Goal: Task Accomplishment & Management: Manage account settings

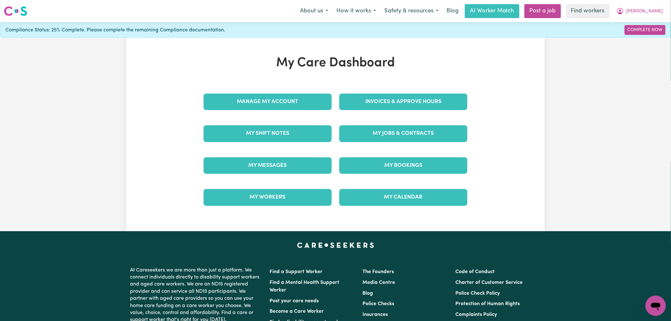
click at [295, 90] on div "Manage My Account" at bounding box center [268, 102] width 136 height 32
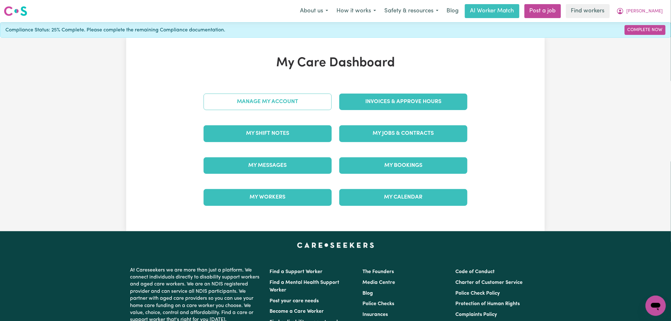
click at [321, 97] on link "Manage My Account" at bounding box center [268, 102] width 128 height 16
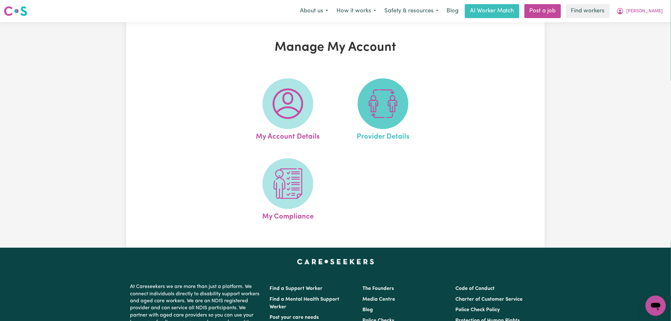
click at [372, 115] on img at bounding box center [383, 103] width 30 height 30
select select "NDIS_FUNDING_PLAN_MANAGED"
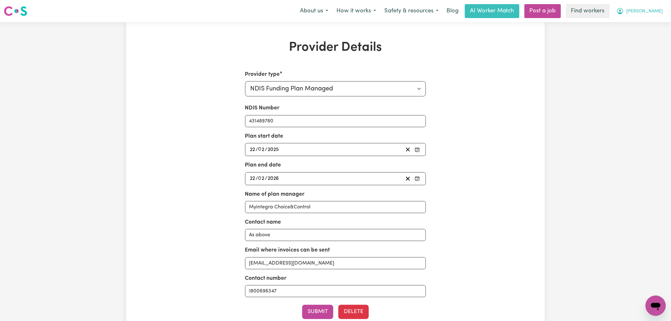
click at [641, 16] on button "[PERSON_NAME]" at bounding box center [639, 10] width 55 height 13
click at [636, 26] on link "My Dashboard" at bounding box center [642, 25] width 50 height 12
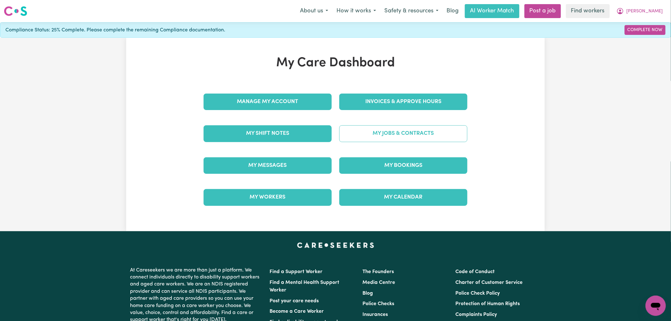
click at [407, 131] on link "My Jobs & Contracts" at bounding box center [403, 133] width 128 height 16
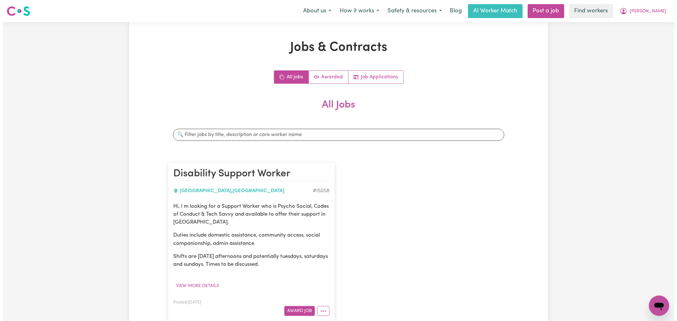
scroll to position [141, 0]
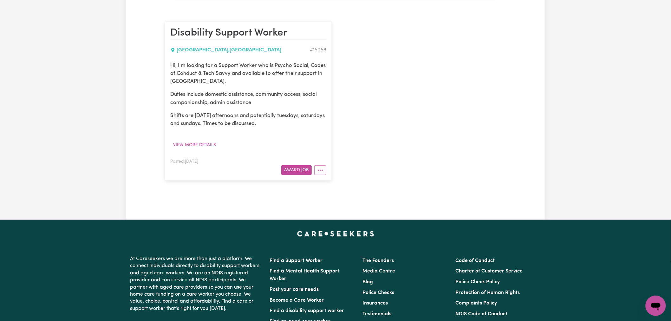
drag, startPoint x: 322, startPoint y: 169, endPoint x: 398, endPoint y: 178, distance: 76.9
click at [324, 169] on button "More options" at bounding box center [320, 170] width 12 height 10
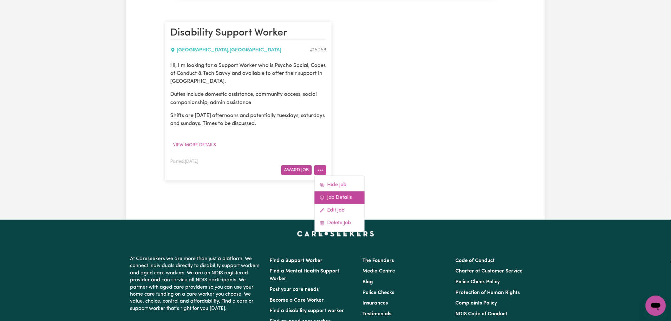
click at [350, 198] on link "Job Details" at bounding box center [340, 197] width 50 height 13
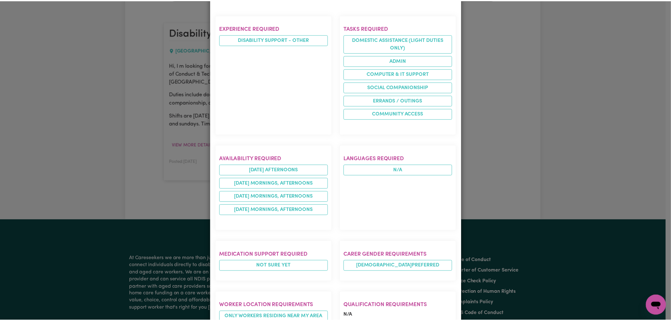
scroll to position [0, 0]
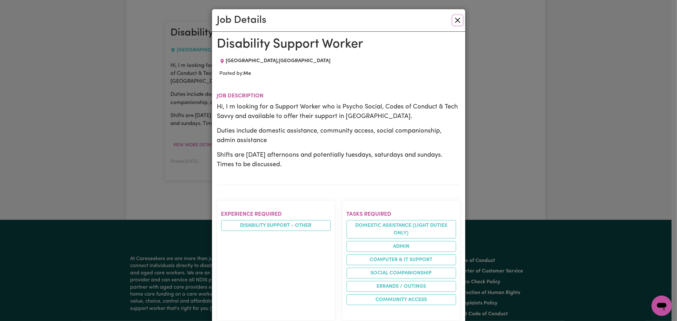
click at [455, 18] on button "Close" at bounding box center [457, 20] width 10 height 10
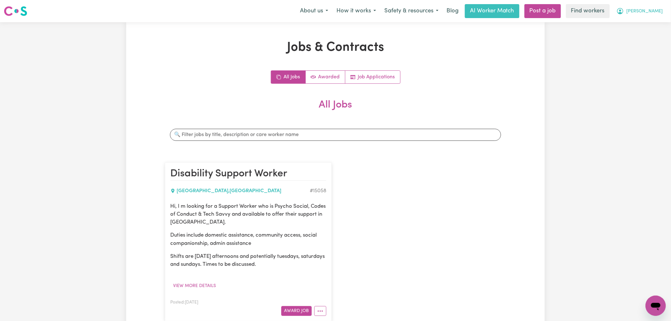
click at [646, 16] on button "[PERSON_NAME]" at bounding box center [639, 10] width 55 height 13
click at [644, 28] on link "My Dashboard" at bounding box center [642, 25] width 50 height 12
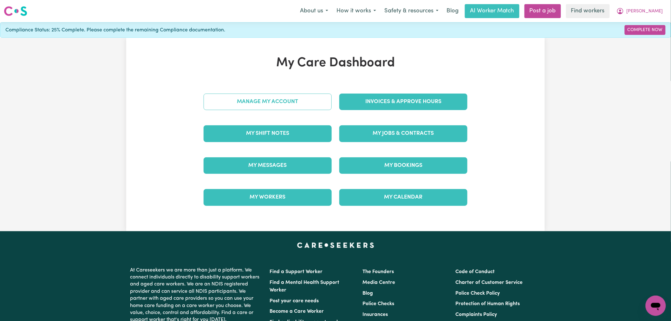
click at [292, 101] on link "Manage My Account" at bounding box center [268, 102] width 128 height 16
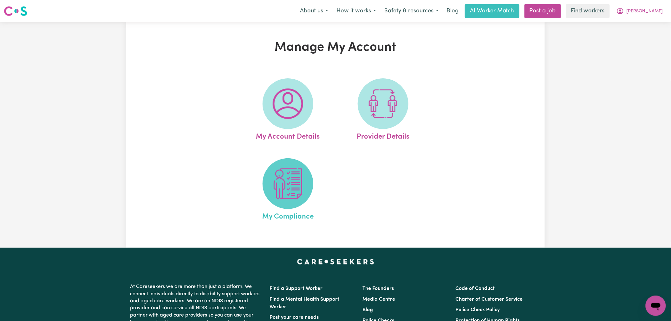
click at [290, 197] on img at bounding box center [288, 183] width 30 height 30
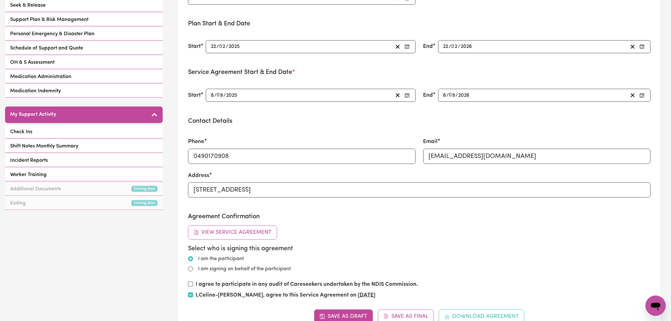
scroll to position [35, 0]
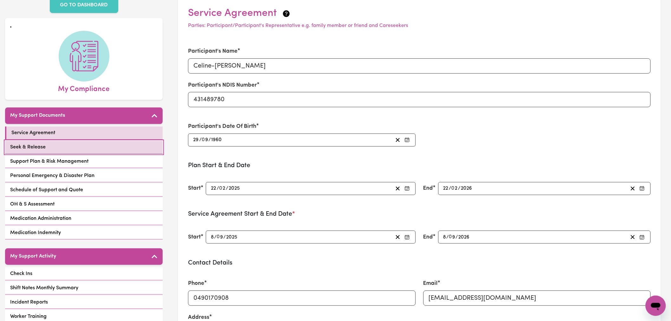
click at [84, 145] on link "Seek & Release" at bounding box center [84, 147] width 158 height 13
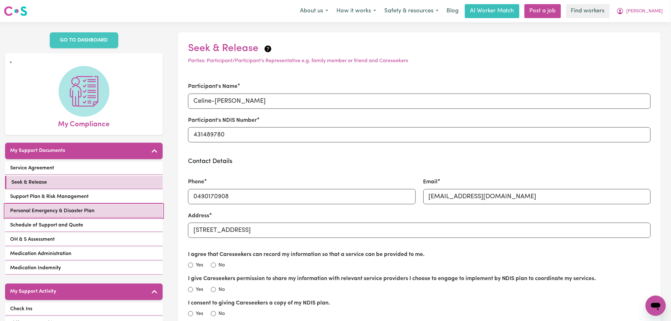
click at [87, 215] on link "Personal Emergency & Disaster Plan" at bounding box center [84, 211] width 158 height 13
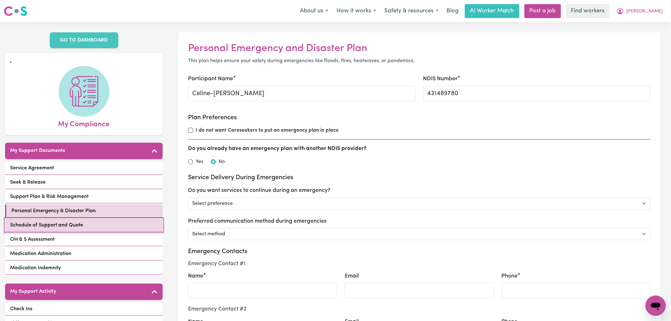
click at [74, 229] on link "Schedule of Support and Quote" at bounding box center [84, 225] width 158 height 13
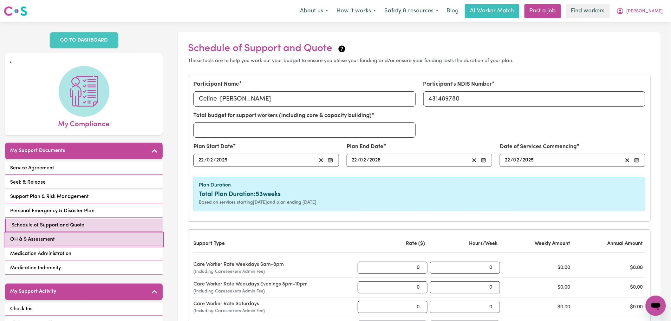
click at [84, 241] on link "OH & S Assessment" at bounding box center [84, 239] width 158 height 13
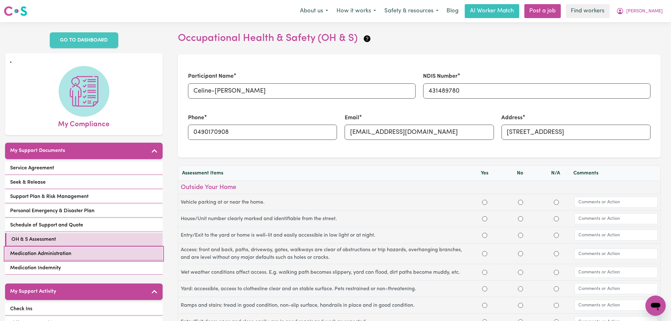
click at [87, 253] on link "Medication Administration" at bounding box center [84, 253] width 158 height 13
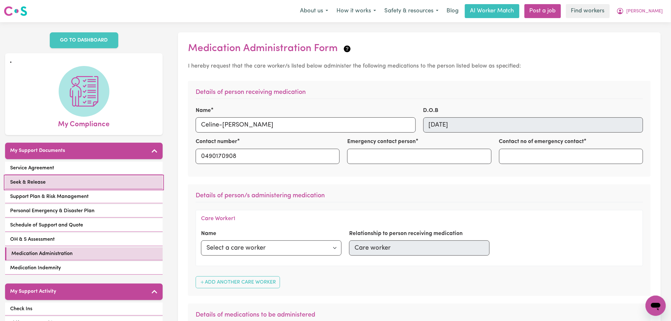
click at [86, 183] on link "Seek & Release" at bounding box center [84, 182] width 158 height 13
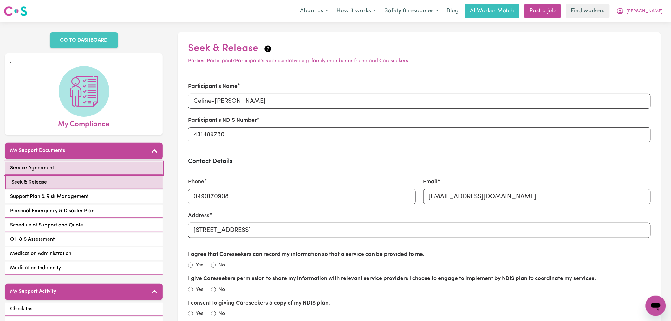
click at [94, 173] on link "Service Agreement" at bounding box center [84, 168] width 158 height 13
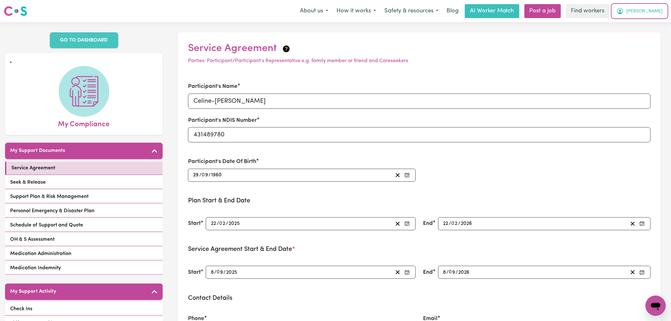
click at [652, 11] on span "[PERSON_NAME]" at bounding box center [645, 11] width 36 height 7
click at [645, 35] on link "Logout" at bounding box center [642, 36] width 50 height 12
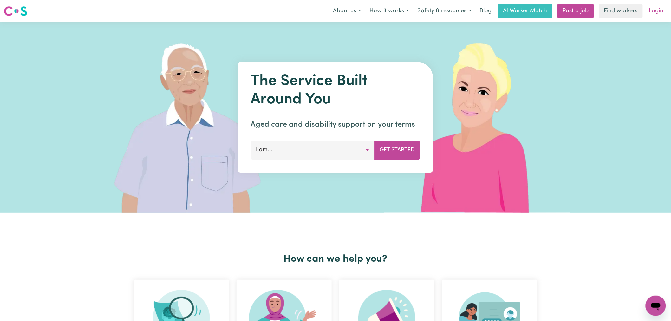
click at [662, 9] on link "Login" at bounding box center [656, 11] width 22 height 14
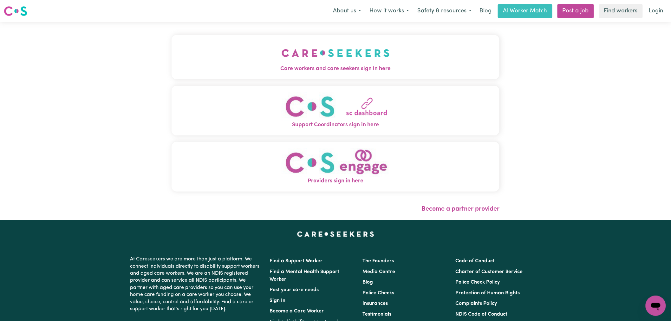
click at [282, 55] on img "Care workers and care seekers sign in here" at bounding box center [336, 52] width 108 height 23
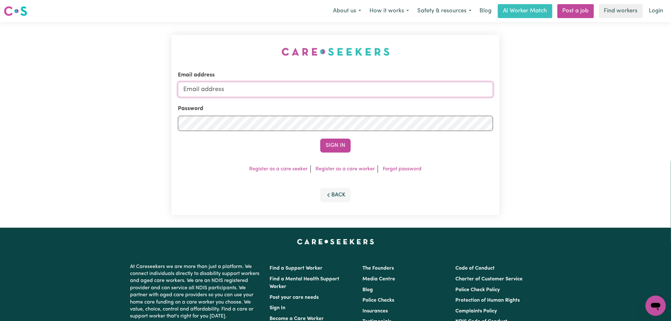
type input "[PERSON_NAME][EMAIL_ADDRESS][DOMAIN_NAME]"
click at [335, 152] on button "Sign In" at bounding box center [335, 146] width 30 height 14
